Goal: Task Accomplishment & Management: Manage account settings

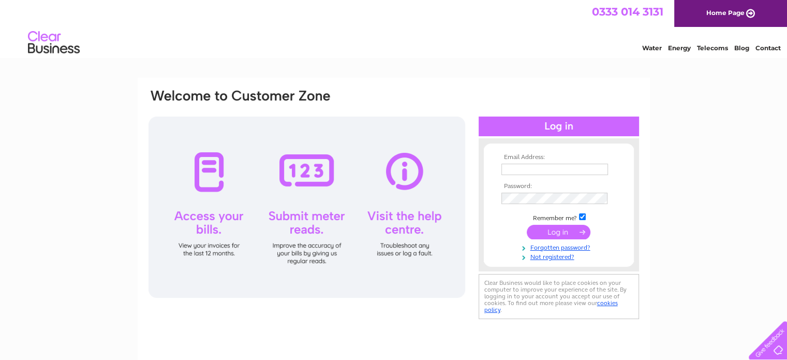
click at [520, 168] on input "text" at bounding box center [555, 169] width 107 height 11
type input "info@bandrresolve.com"
click at [567, 232] on input "submit" at bounding box center [559, 232] width 64 height 14
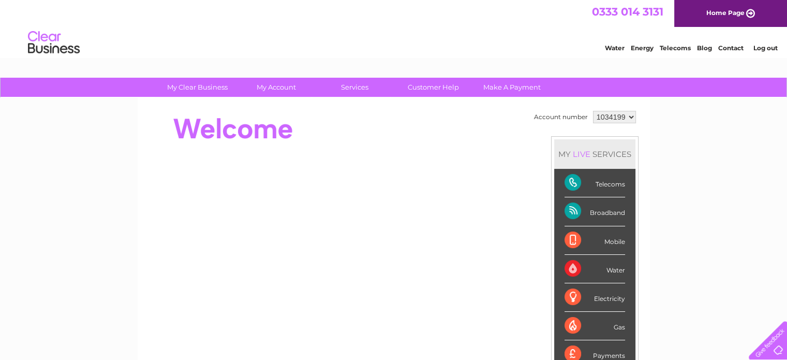
click at [618, 117] on select "1034199" at bounding box center [614, 117] width 43 height 12
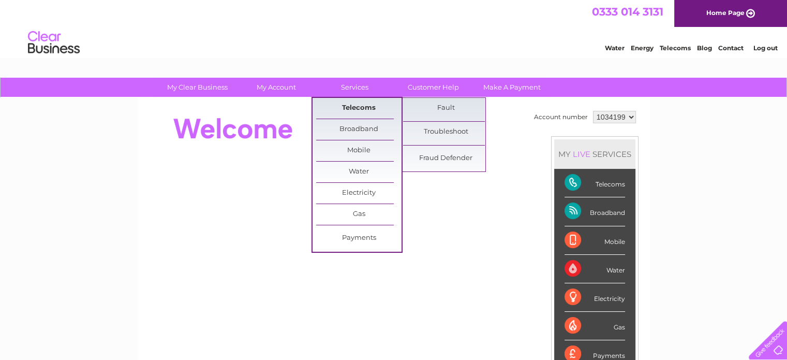
click at [361, 105] on link "Telecoms" at bounding box center [358, 108] width 85 height 21
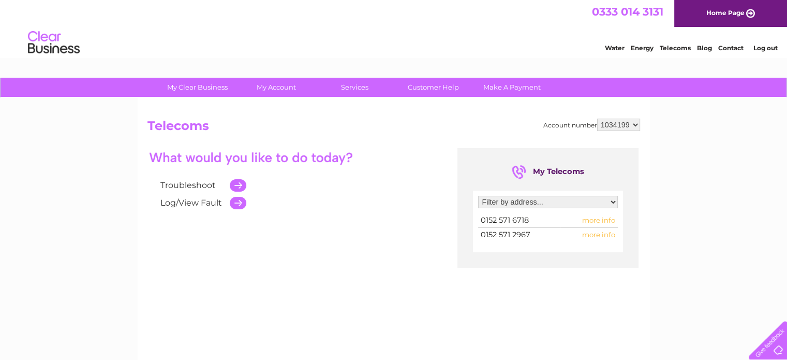
click at [600, 219] on span "more info" at bounding box center [598, 220] width 33 height 8
click at [597, 219] on span "more info" at bounding box center [598, 220] width 33 height 8
click at [609, 223] on span "more info" at bounding box center [598, 220] width 33 height 8
click at [520, 220] on span "0152 571 6718" at bounding box center [505, 219] width 48 height 9
drag, startPoint x: 555, startPoint y: 194, endPoint x: 563, endPoint y: 202, distance: 12.1
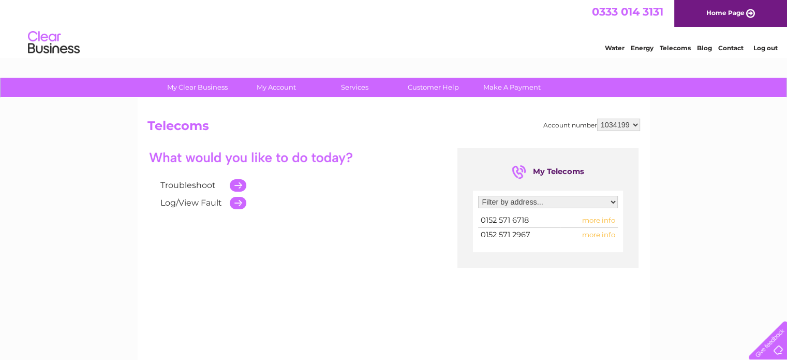
click at [555, 194] on div "Filter by address... [STREET_ADDRESS] 0152 571 6718 more info 0152 571 2967 mor…" at bounding box center [548, 221] width 150 height 62
click at [562, 207] on select "Filter by address... [STREET_ADDRESS]" at bounding box center [548, 202] width 140 height 12
select select "1844498"
click at [478, 196] on select "Filter by address... [STREET_ADDRESS]" at bounding box center [548, 202] width 140 height 12
click at [599, 221] on span "more info" at bounding box center [598, 220] width 33 height 8
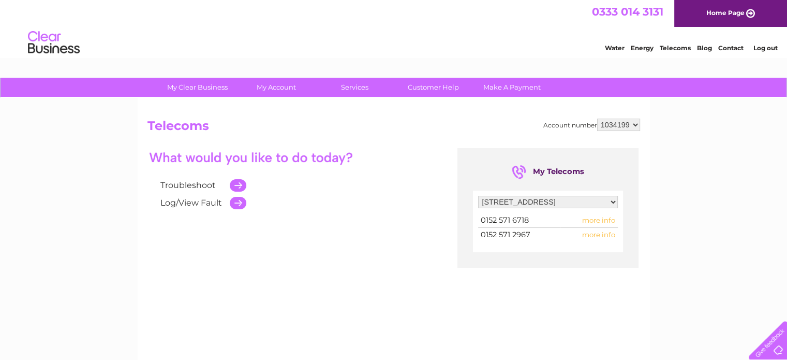
click at [608, 221] on span "more info" at bounding box center [598, 220] width 33 height 8
click at [589, 218] on span "more info" at bounding box center [598, 220] width 33 height 8
click at [507, 225] on td "0152 571 6718" at bounding box center [519, 220] width 82 height 14
click at [597, 219] on span "more info" at bounding box center [598, 220] width 33 height 8
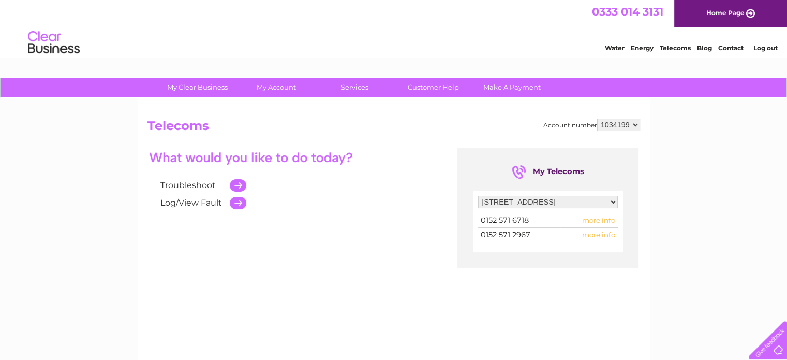
click at [586, 231] on span "more info" at bounding box center [598, 234] width 33 height 8
click at [600, 238] on span "more info" at bounding box center [598, 234] width 33 height 8
click at [605, 235] on span "more info" at bounding box center [598, 234] width 33 height 8
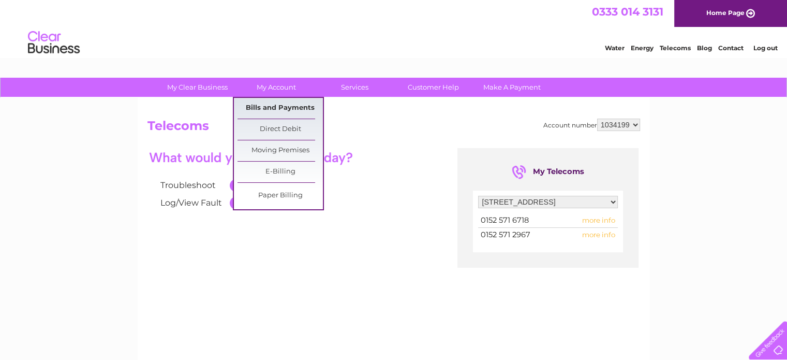
drag, startPoint x: 276, startPoint y: 104, endPoint x: 283, endPoint y: 106, distance: 6.9
click at [277, 105] on link "Bills and Payments" at bounding box center [280, 108] width 85 height 21
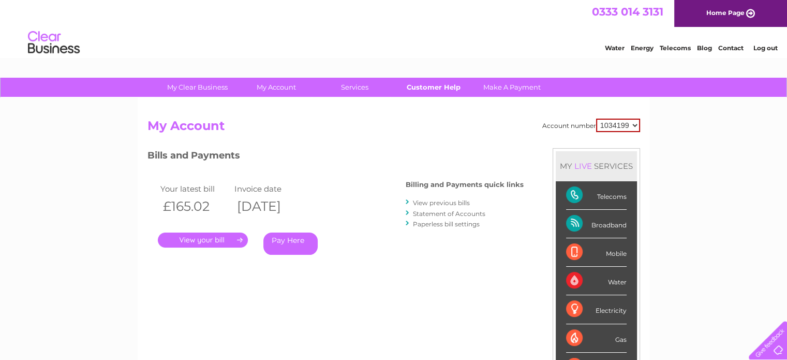
click at [450, 88] on link "Customer Help" at bounding box center [433, 87] width 85 height 19
